Goal: Task Accomplishment & Management: Use online tool/utility

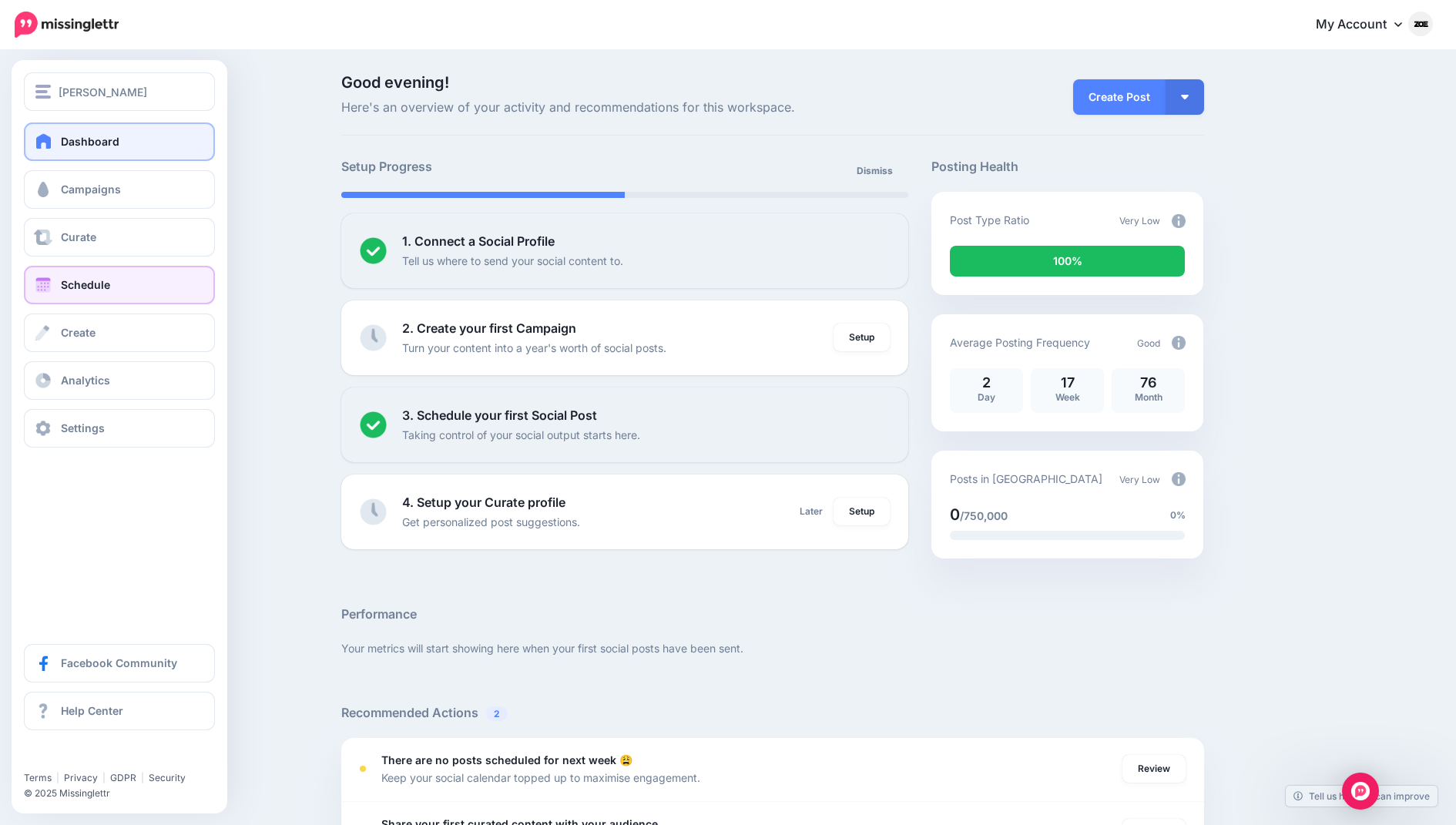
click at [85, 282] on span "Schedule" at bounding box center [85, 284] width 49 height 13
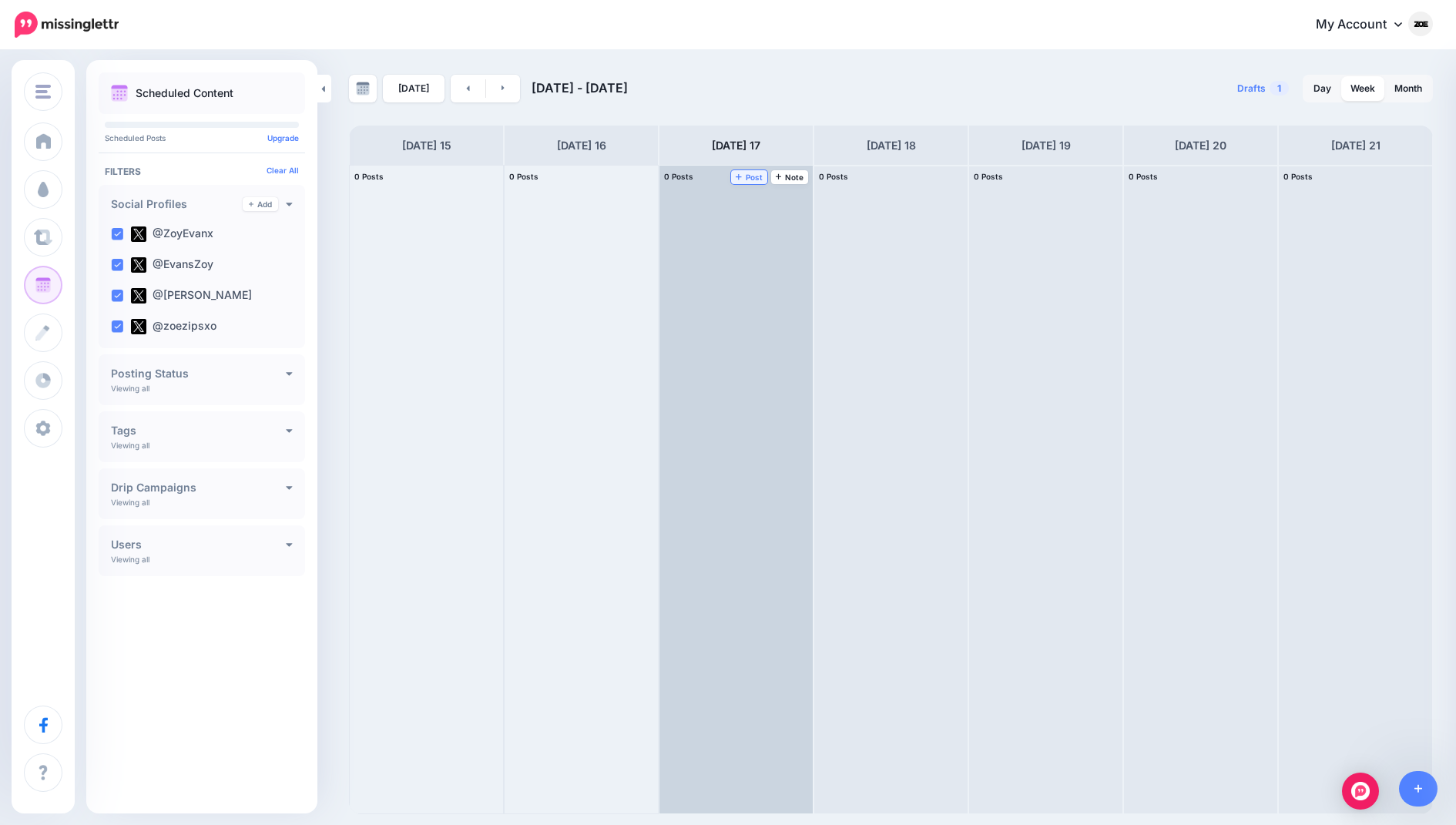
click at [756, 180] on span "Post" at bounding box center [749, 177] width 27 height 8
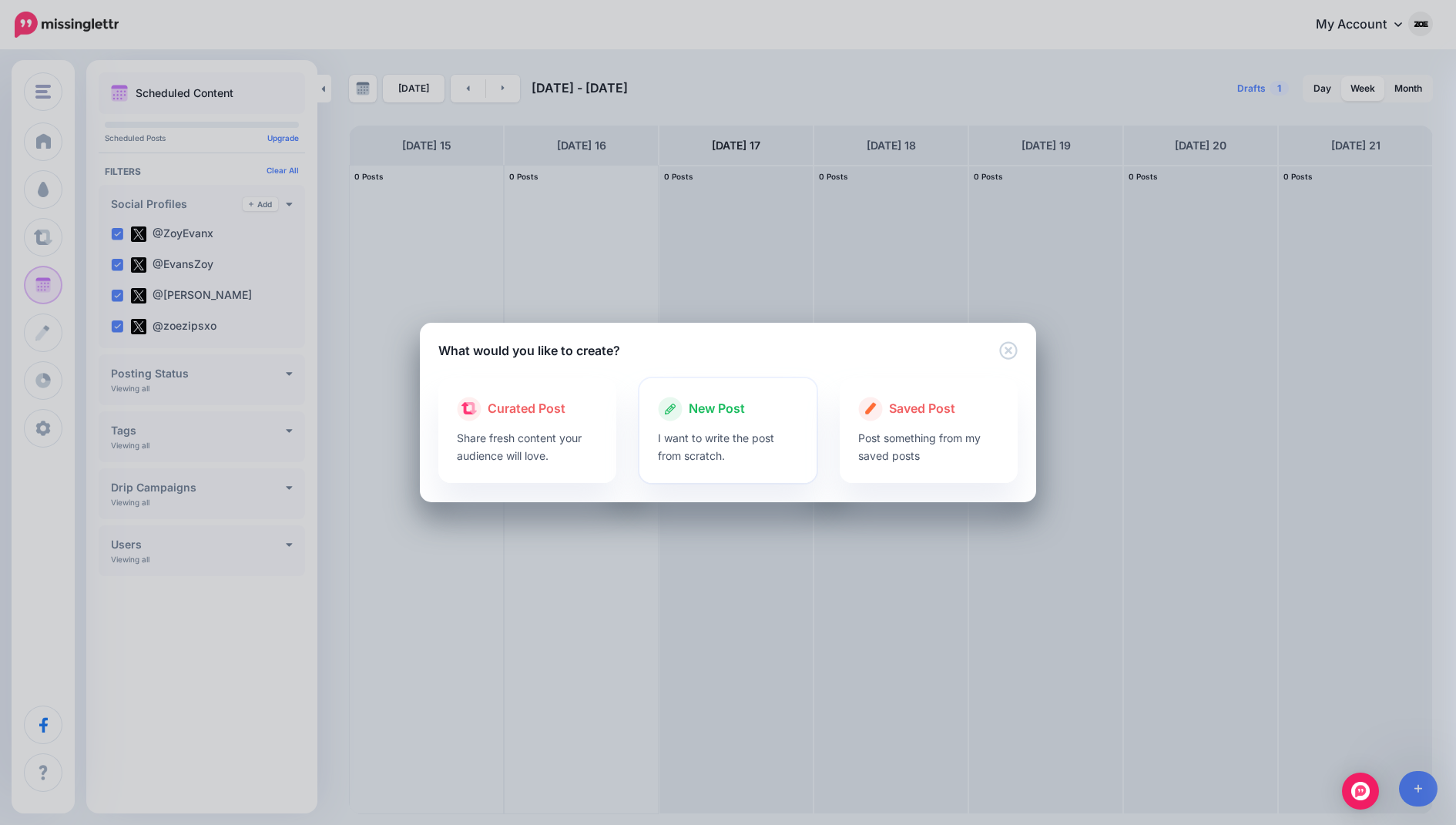
click at [678, 420] on icon at bounding box center [670, 409] width 24 height 24
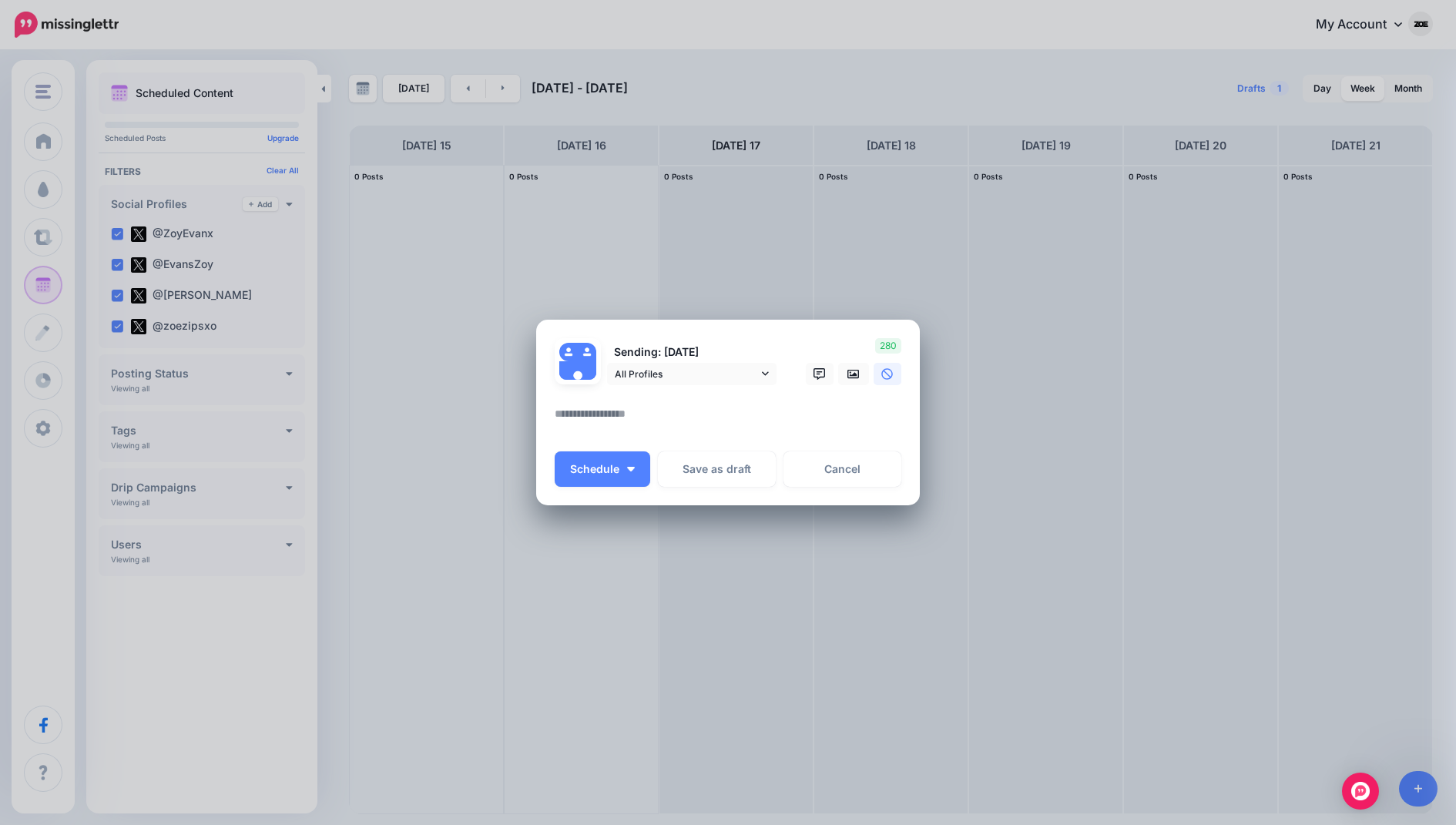
click at [603, 416] on textarea at bounding box center [732, 419] width 354 height 30
type textarea "**********"
click at [860, 378] on link at bounding box center [853, 374] width 31 height 23
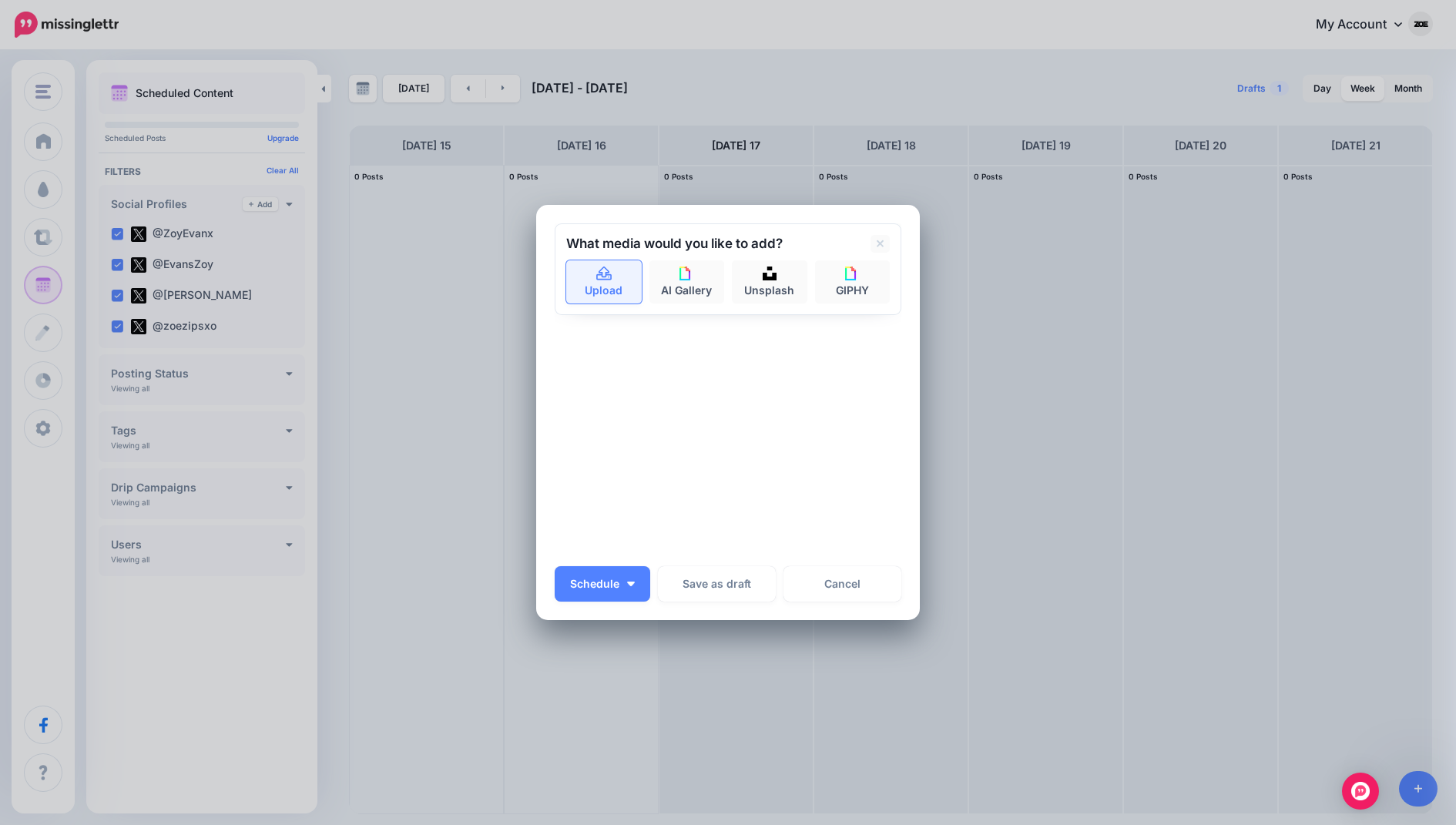
click at [629, 289] on link "Upload" at bounding box center [604, 281] width 75 height 43
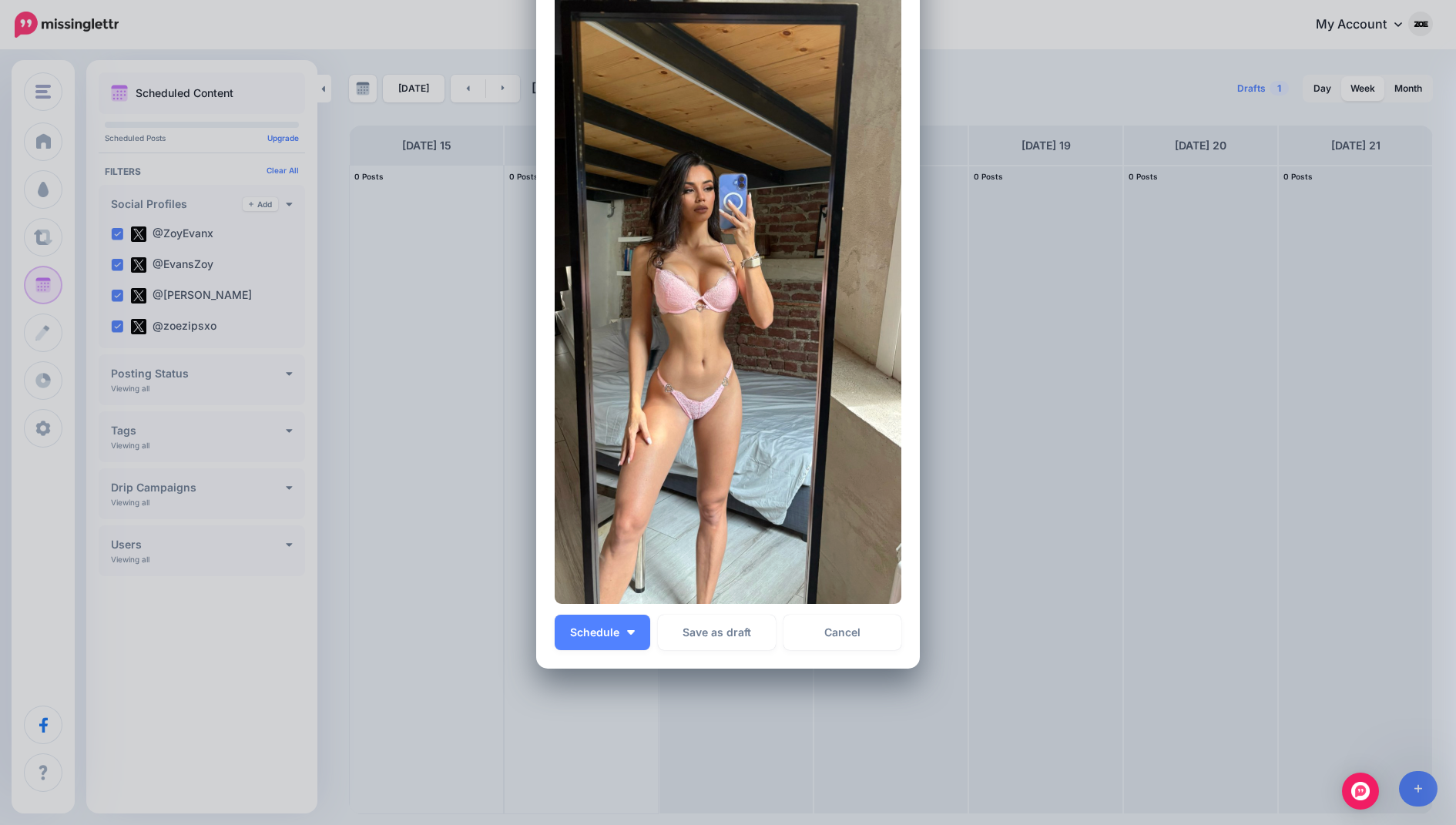
scroll to position [177, 0]
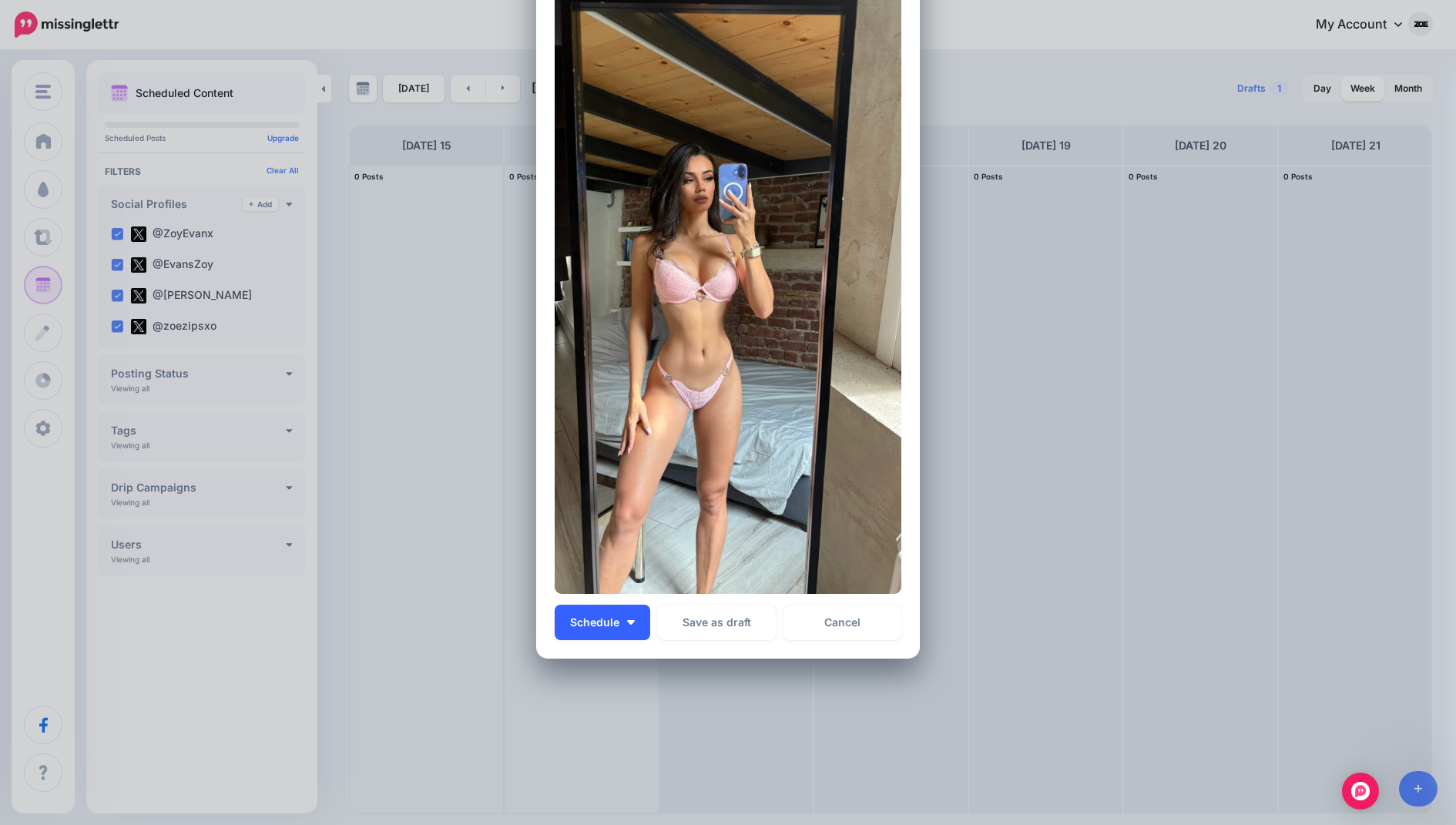
click at [592, 631] on button "Schedule" at bounding box center [603, 622] width 96 height 36
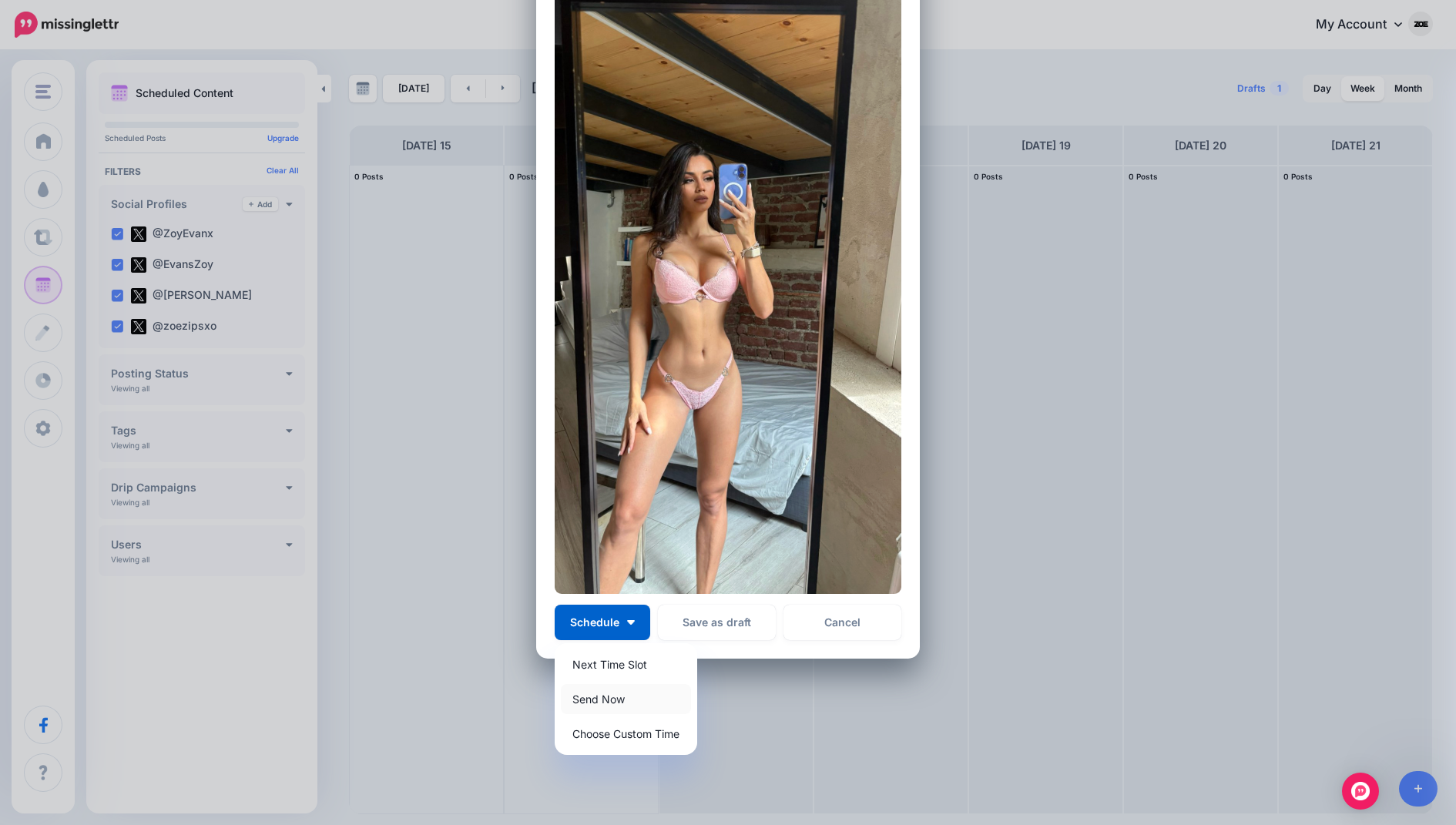
click at [618, 705] on link "Send Now" at bounding box center [626, 699] width 130 height 30
